Goal: Information Seeking & Learning: Learn about a topic

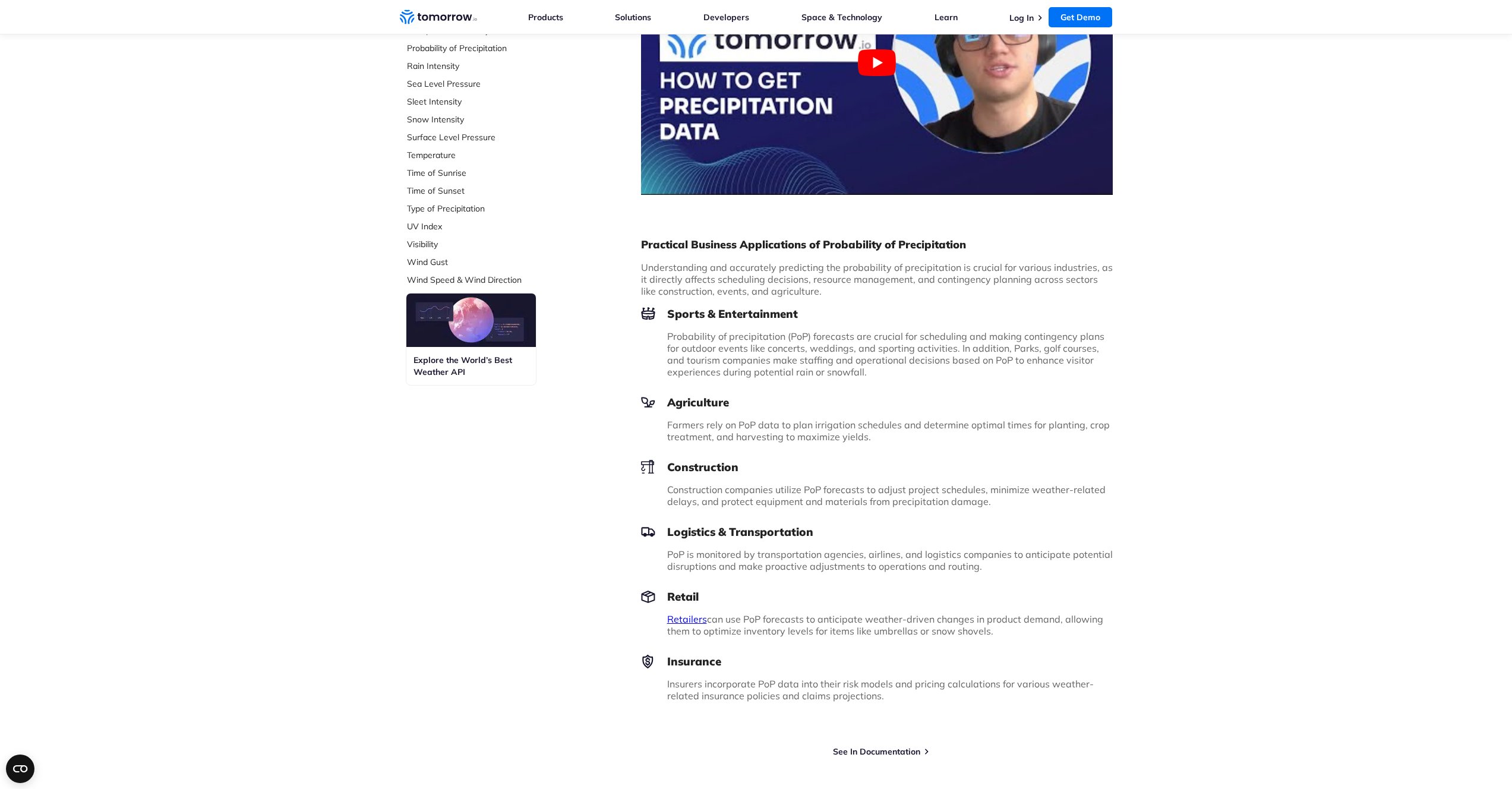
scroll to position [457, 0]
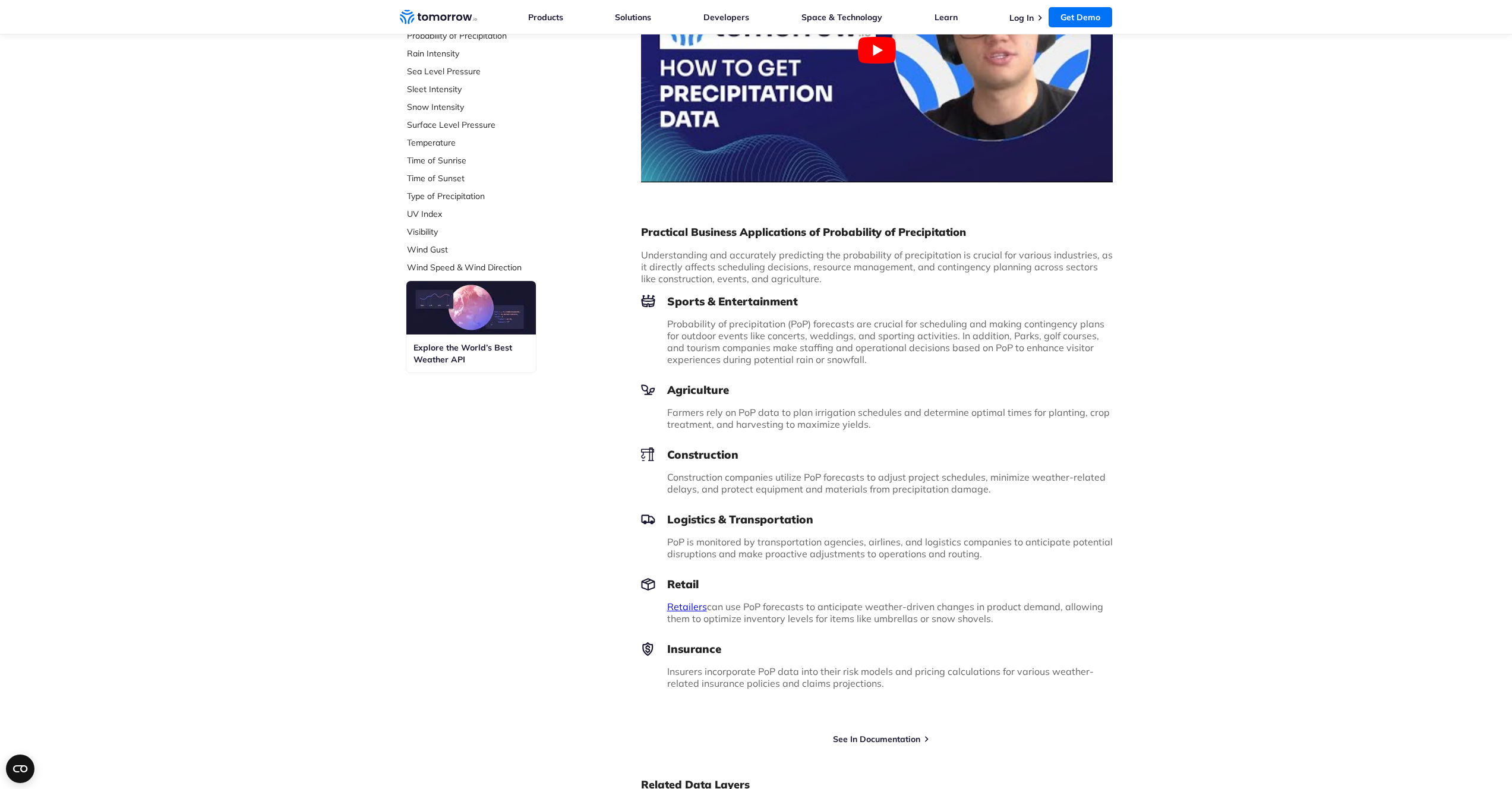
click at [900, 292] on div "Practical Business Applications of Probability of Precipitation Understanding a…" at bounding box center [876, 457] width 471 height 483
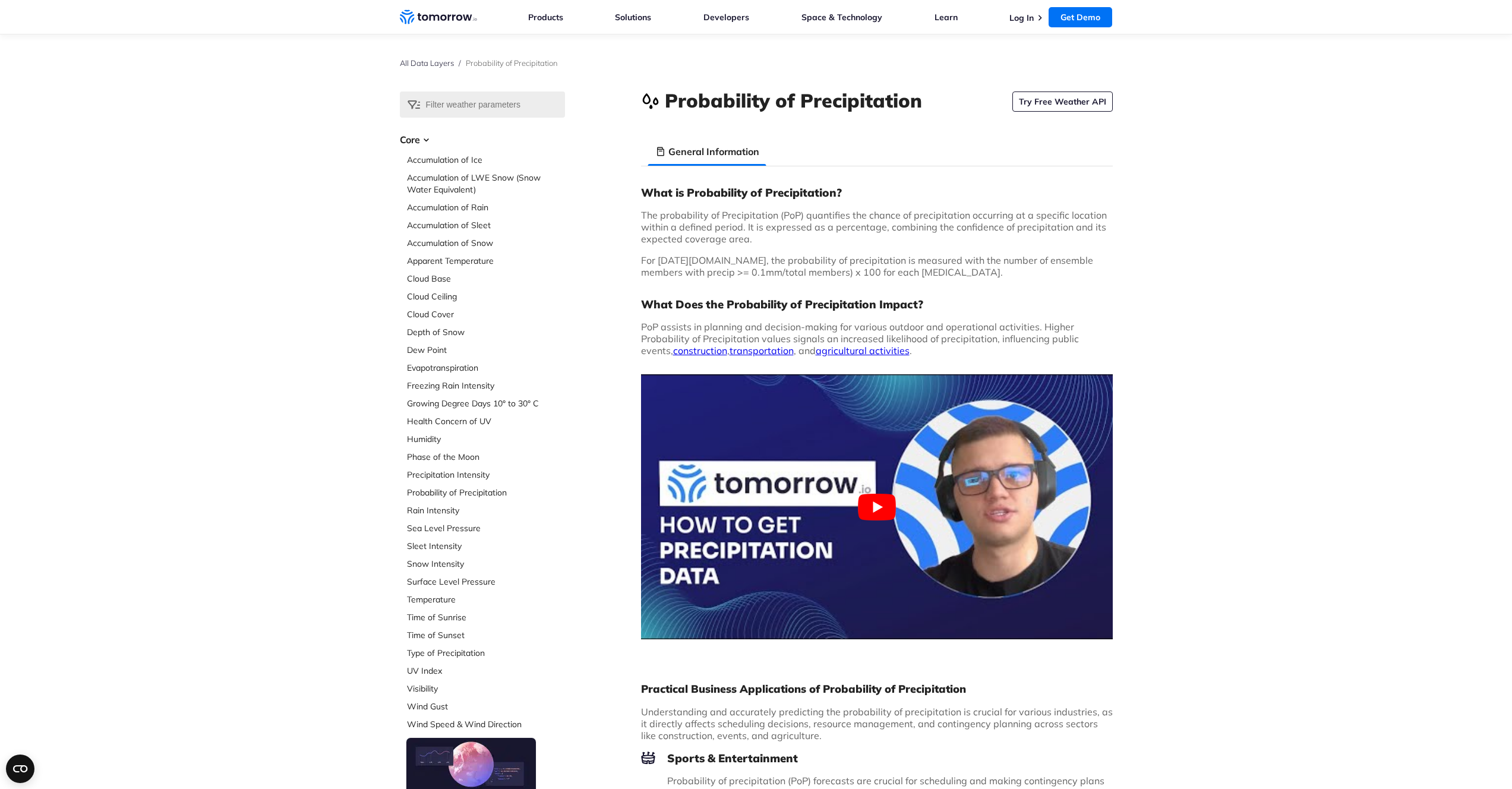
click at [868, 310] on h3 "What Does the Probability of Precipitation Impact?" at bounding box center [876, 304] width 471 height 14
drag, startPoint x: 923, startPoint y: 306, endPoint x: 643, endPoint y: 306, distance: 280.0
click at [643, 306] on h3 "What Does the Probability of Precipitation Impact?" at bounding box center [876, 304] width 471 height 14
click at [635, 312] on div at bounding box center [635, 312] width 0 height 0
click at [998, 271] on p "For [DATE][DOMAIN_NAME], the probability of precipitation is measured with the …" at bounding box center [876, 266] width 471 height 24
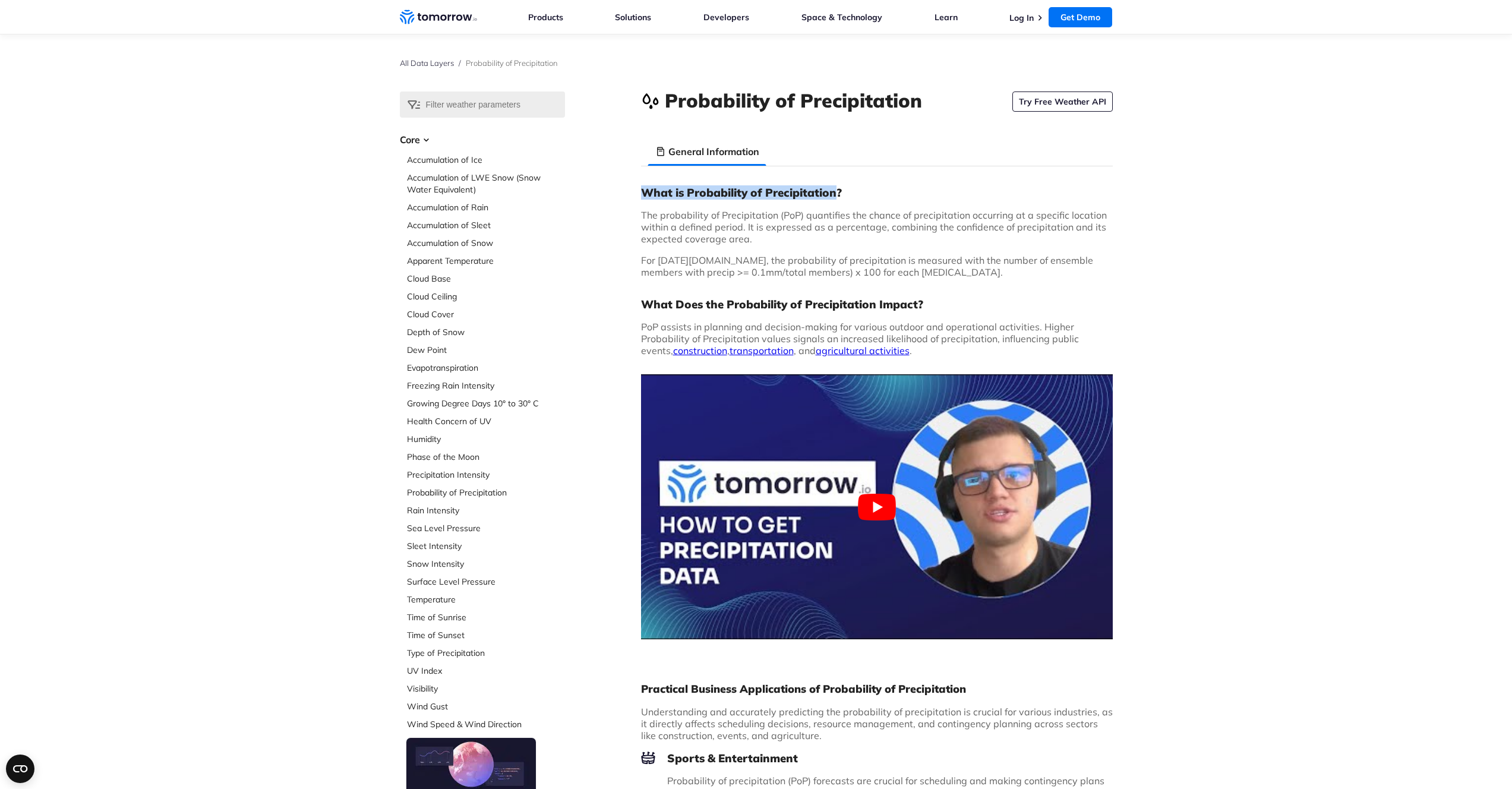
drag, startPoint x: 640, startPoint y: 191, endPoint x: 838, endPoint y: 188, distance: 198.0
click at [838, 188] on div "Select Data Layer Core Accumulation of Ice Accumulation of LWE Snow (Snow Water…" at bounding box center [756, 692] width 713 height 1202
click at [830, 169] on div at bounding box center [830, 169] width 0 height 0
click at [943, 224] on span "The probability of Precipitation (PoP) quantifies the chance of precipitation o…" at bounding box center [874, 227] width 466 height 36
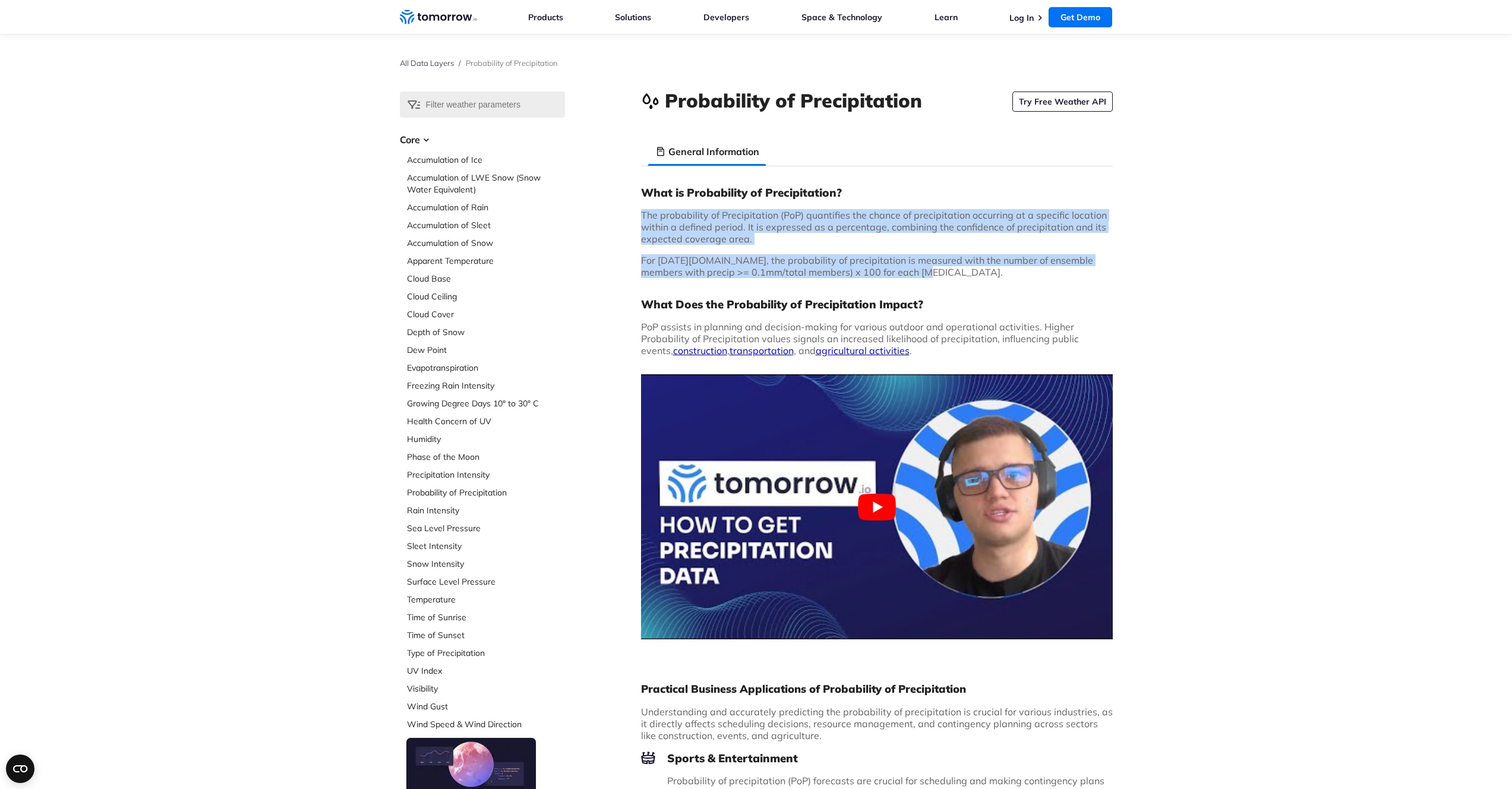
drag, startPoint x: 642, startPoint y: 216, endPoint x: 923, endPoint y: 274, distance: 286.9
click at [923, 274] on div "What is Probability of Precipitation? The probability of Precipitation (PoP) qu…" at bounding box center [876, 416] width 471 height 464
copy div "The probability of Precipitation (PoP) quantifies the chance of precipitation o…"
